Goal: Task Accomplishment & Management: Manage account settings

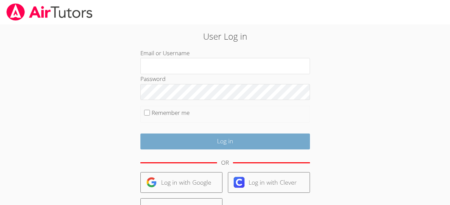
type input "justinm"
click at [236, 141] on input "Log in" at bounding box center [225, 142] width 170 height 16
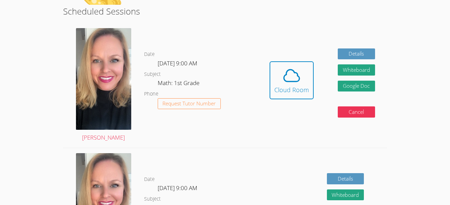
scroll to position [136, 0]
